Goal: Transaction & Acquisition: Purchase product/service

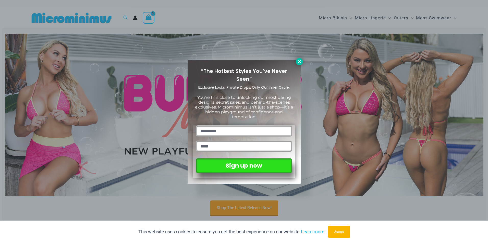
click at [299, 62] on icon at bounding box center [299, 61] width 3 height 3
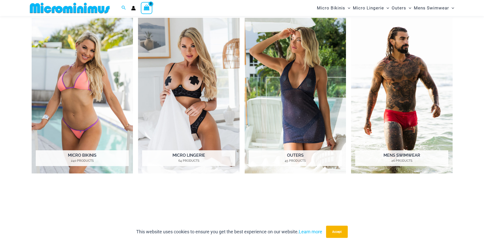
scroll to position [267, 0]
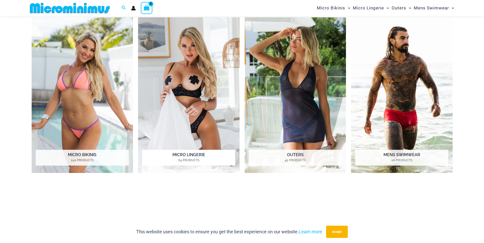
click at [218, 96] on img "Visit product category Micro Lingerie" at bounding box center [189, 95] width 102 height 156
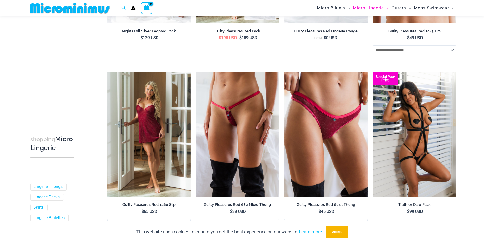
scroll to position [190, 0]
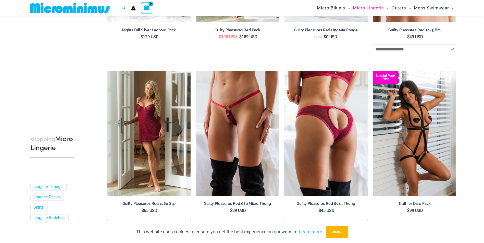
click at [327, 148] on img at bounding box center [325, 133] width 83 height 125
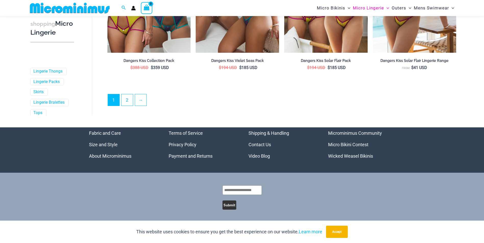
scroll to position [1380, 0]
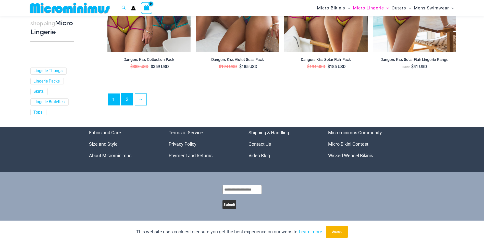
click at [130, 100] on link "2" at bounding box center [126, 99] width 11 height 12
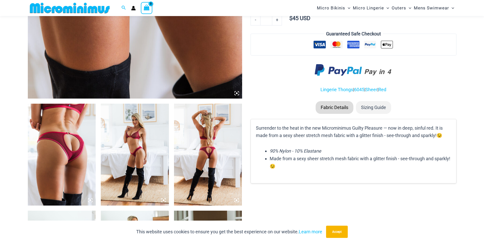
scroll to position [270, 0]
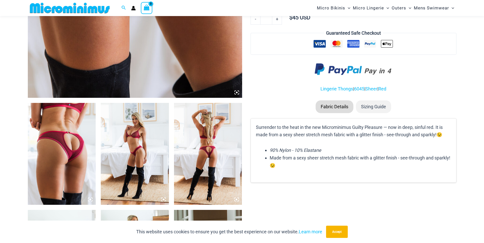
click at [78, 128] on img at bounding box center [62, 154] width 68 height 102
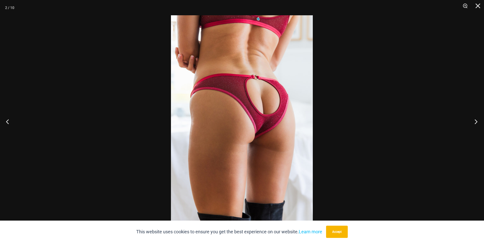
click at [476, 122] on button "Next" at bounding box center [474, 122] width 19 height 26
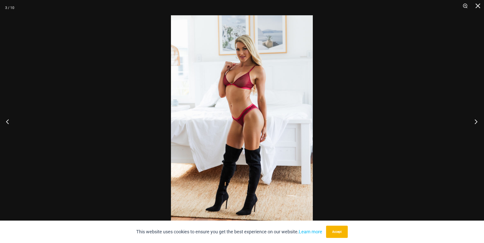
click at [476, 122] on button "Next" at bounding box center [474, 122] width 19 height 26
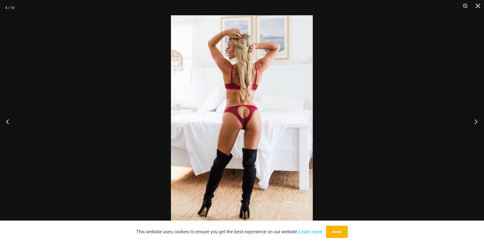
click at [476, 122] on button "Next" at bounding box center [474, 122] width 19 height 26
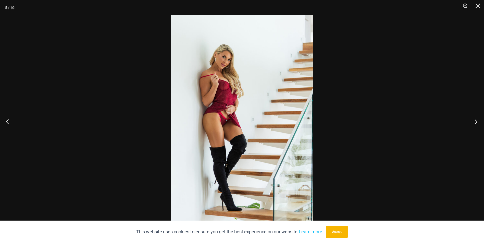
click at [476, 122] on button "Next" at bounding box center [474, 122] width 19 height 26
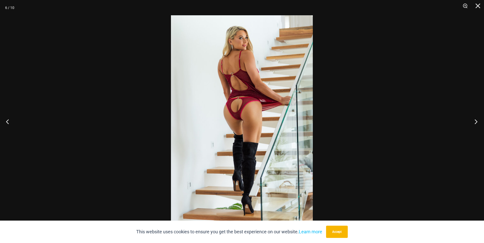
click at [476, 122] on button "Next" at bounding box center [474, 122] width 19 height 26
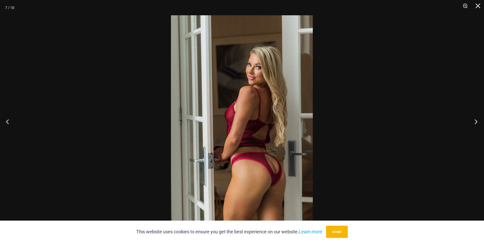
click at [476, 122] on button "Next" at bounding box center [474, 122] width 19 height 26
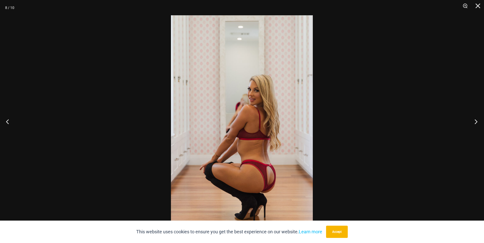
click at [476, 122] on button "Next" at bounding box center [474, 122] width 19 height 26
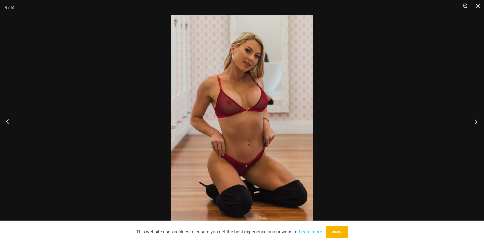
click at [476, 122] on button "Next" at bounding box center [474, 122] width 19 height 26
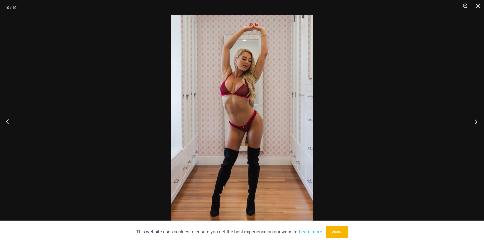
click at [476, 122] on button "Next" at bounding box center [474, 122] width 19 height 26
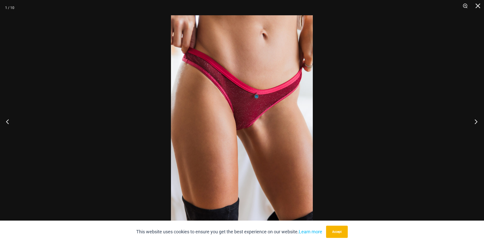
click at [476, 122] on button "Next" at bounding box center [474, 122] width 19 height 26
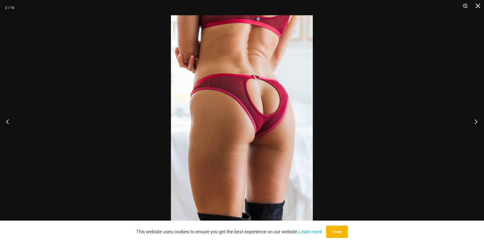
click at [476, 122] on button "Next" at bounding box center [474, 122] width 19 height 26
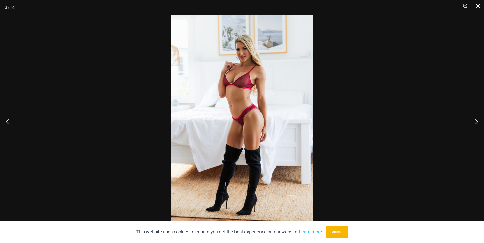
click at [478, 10] on button "Close" at bounding box center [476, 7] width 13 height 15
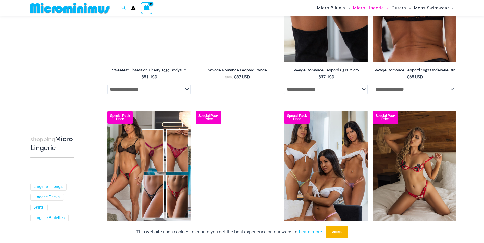
scroll to position [1166, 0]
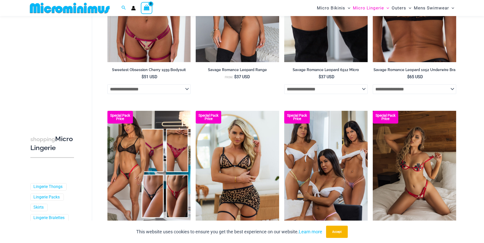
click at [403, 59] on img at bounding box center [414, -1] width 83 height 125
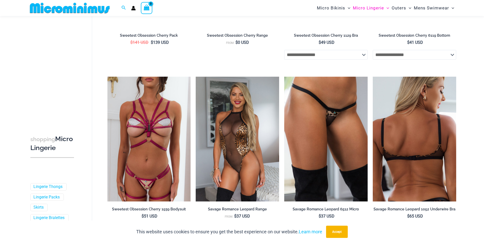
scroll to position [1027, 0]
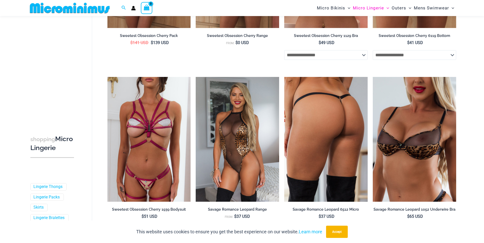
click at [339, 91] on img at bounding box center [325, 139] width 83 height 125
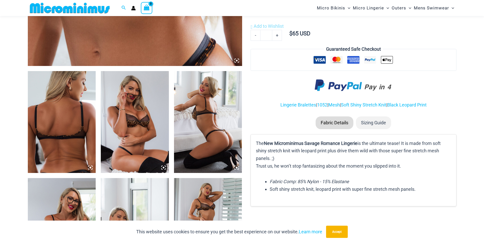
scroll to position [303, 0]
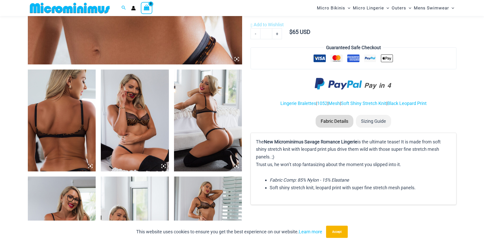
click at [70, 95] on img at bounding box center [62, 121] width 68 height 102
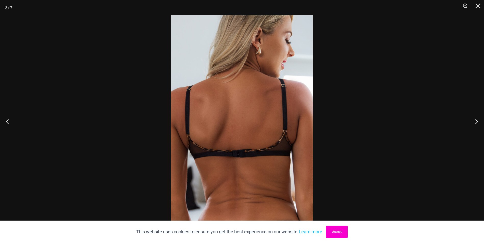
click at [338, 234] on button "Accept" at bounding box center [337, 232] width 22 height 12
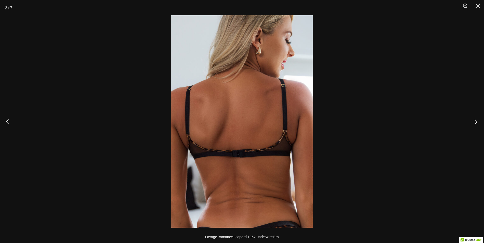
click at [474, 124] on button "Next" at bounding box center [474, 122] width 19 height 26
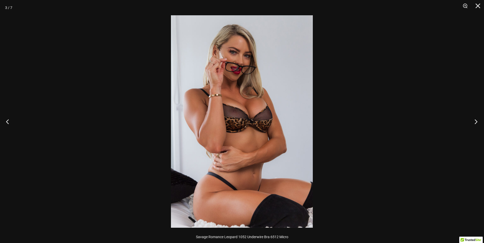
click at [474, 124] on button "Next" at bounding box center [474, 122] width 19 height 26
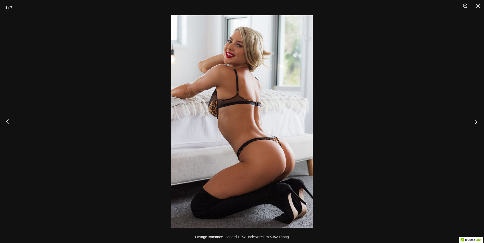
click at [474, 124] on button "Next" at bounding box center [474, 122] width 19 height 26
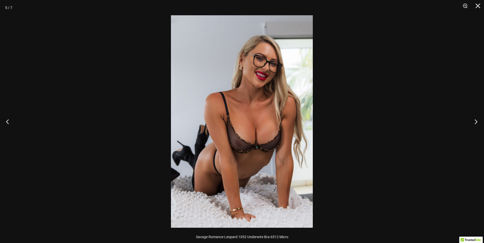
click at [474, 124] on button "Next" at bounding box center [474, 122] width 19 height 26
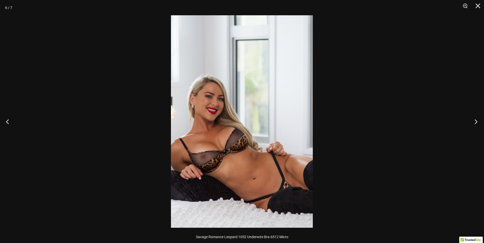
click at [474, 124] on button "Next" at bounding box center [474, 122] width 19 height 26
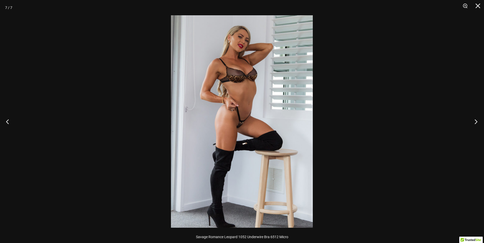
click at [474, 124] on button "Next" at bounding box center [474, 122] width 19 height 26
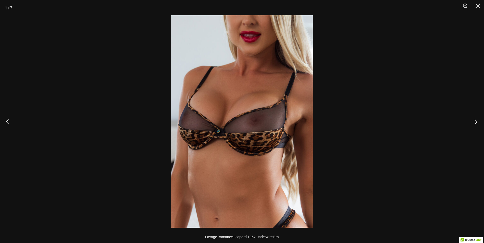
click at [474, 124] on button "Next" at bounding box center [474, 122] width 19 height 26
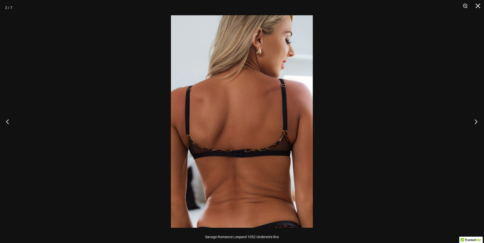
click at [474, 124] on button "Next" at bounding box center [474, 122] width 19 height 26
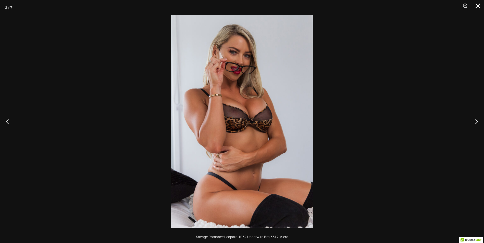
click at [479, 3] on button "Close" at bounding box center [476, 7] width 13 height 15
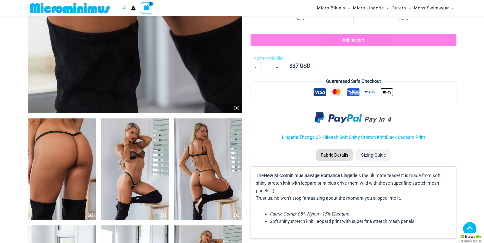
scroll to position [255, 0]
click at [75, 146] on img at bounding box center [62, 169] width 68 height 102
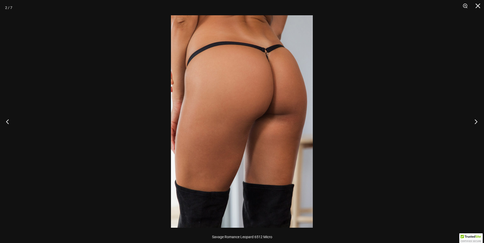
click at [474, 123] on button "Next" at bounding box center [474, 122] width 19 height 26
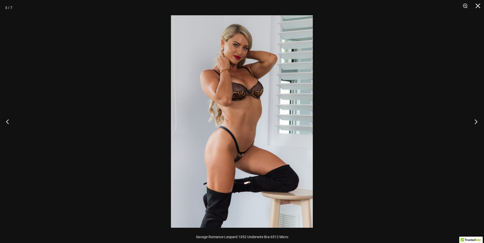
click at [474, 123] on button "Next" at bounding box center [474, 122] width 19 height 26
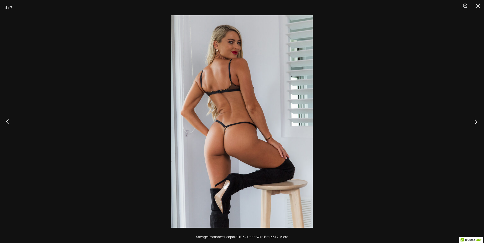
click at [474, 123] on button "Next" at bounding box center [474, 122] width 19 height 26
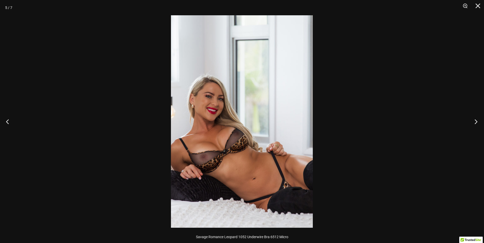
click at [474, 123] on button "Next" at bounding box center [474, 122] width 19 height 26
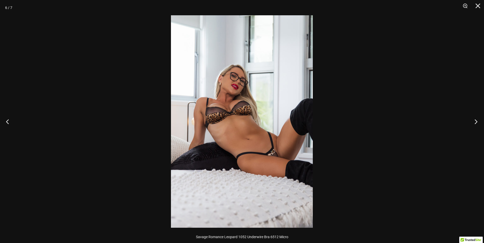
click at [474, 123] on button "Next" at bounding box center [474, 122] width 19 height 26
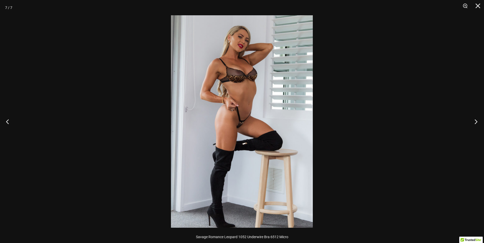
click at [474, 123] on button "Next" at bounding box center [474, 122] width 19 height 26
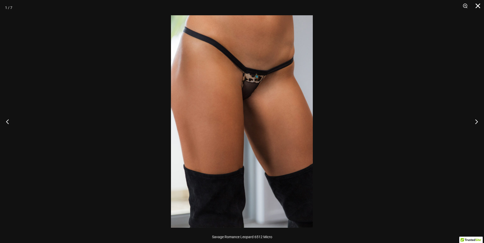
click at [478, 8] on button "Close" at bounding box center [476, 7] width 13 height 15
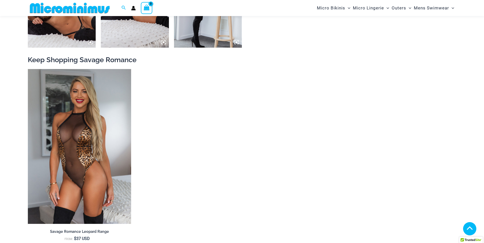
scroll to position [533, 0]
